Goal: Task Accomplishment & Management: Manage account settings

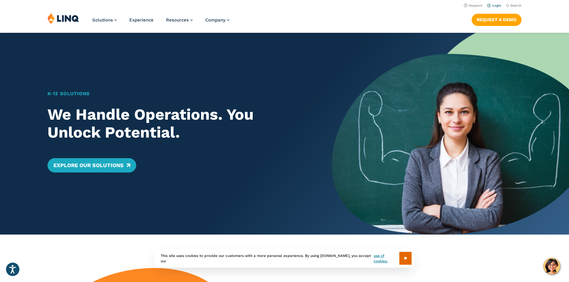
click at [493, 5] on link "Login" at bounding box center [494, 6] width 14 height 4
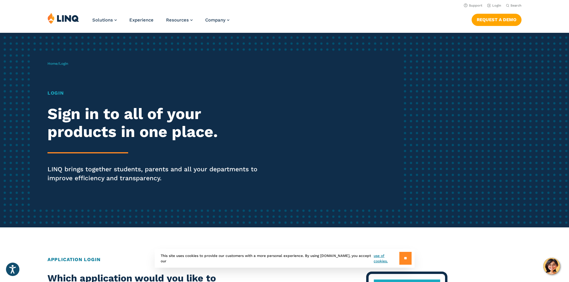
click at [407, 260] on input "**" at bounding box center [405, 258] width 12 height 13
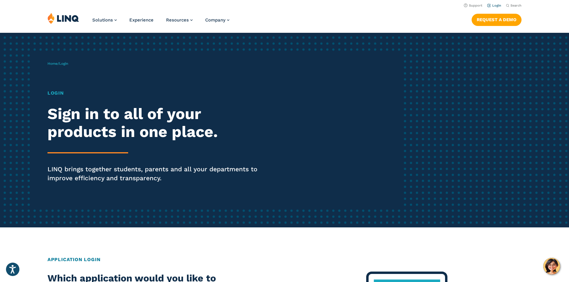
click at [493, 5] on link "Login" at bounding box center [494, 6] width 14 height 4
click at [491, 5] on link "Login" at bounding box center [494, 6] width 14 height 4
click at [60, 91] on h1 "Login" at bounding box center [156, 93] width 219 height 7
click at [65, 62] on span "Login" at bounding box center [63, 63] width 9 height 4
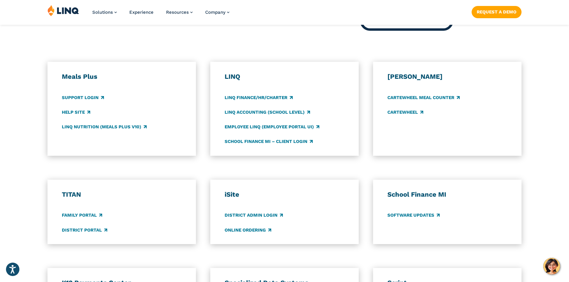
scroll to position [299, 0]
